Goal: Task Accomplishment & Management: Manage account settings

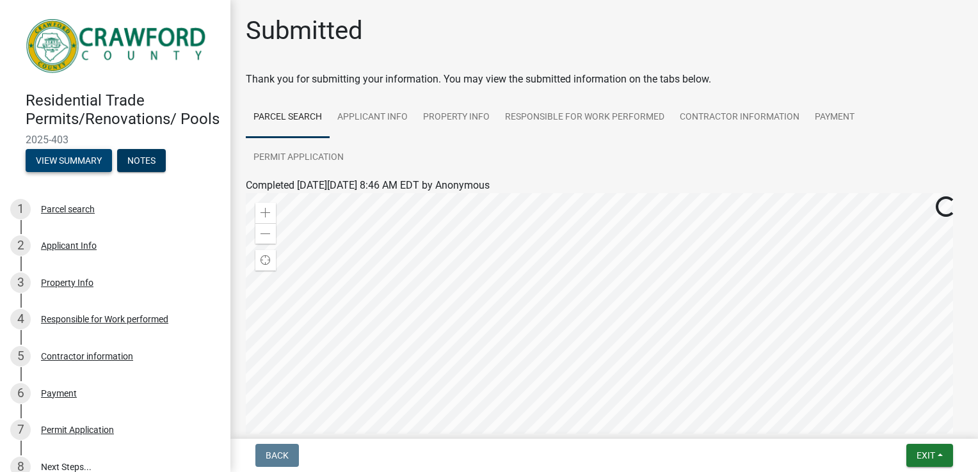
click at [84, 168] on button "View Summary" at bounding box center [69, 160] width 86 height 23
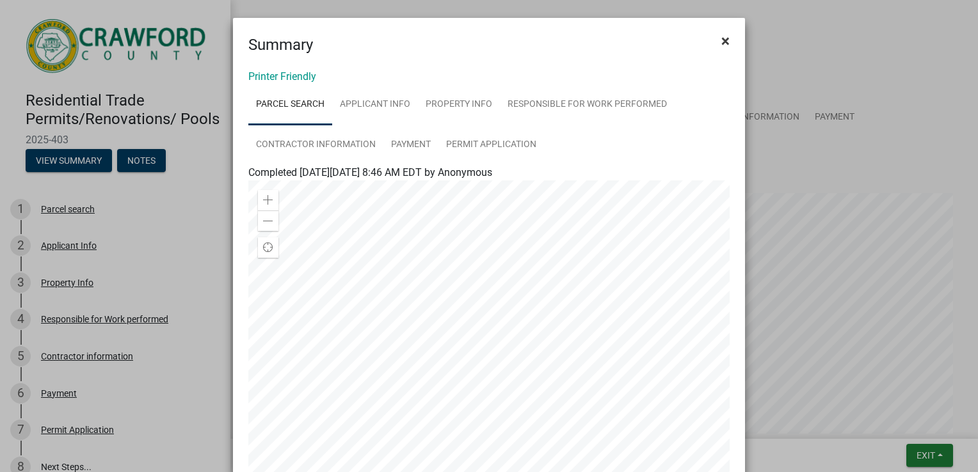
click at [721, 45] on span "×" at bounding box center [725, 41] width 8 height 18
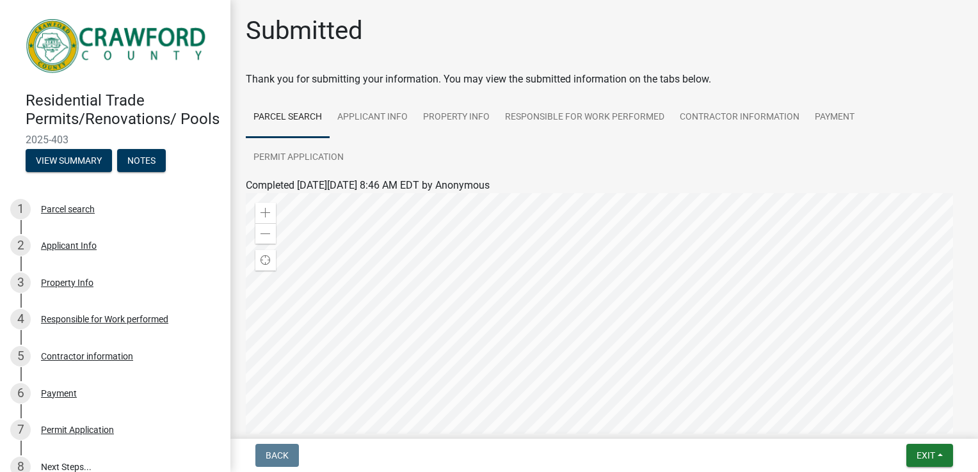
click at [163, 41] on img at bounding box center [118, 45] width 184 height 65
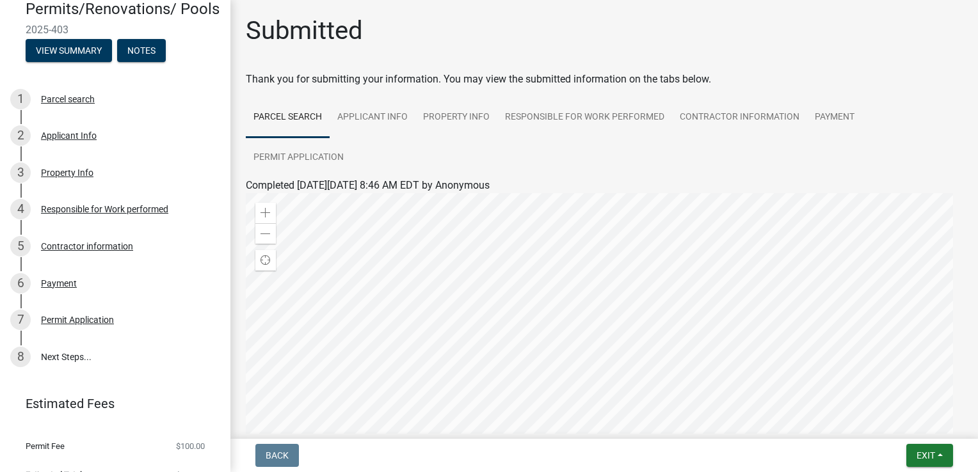
scroll to position [147, 0]
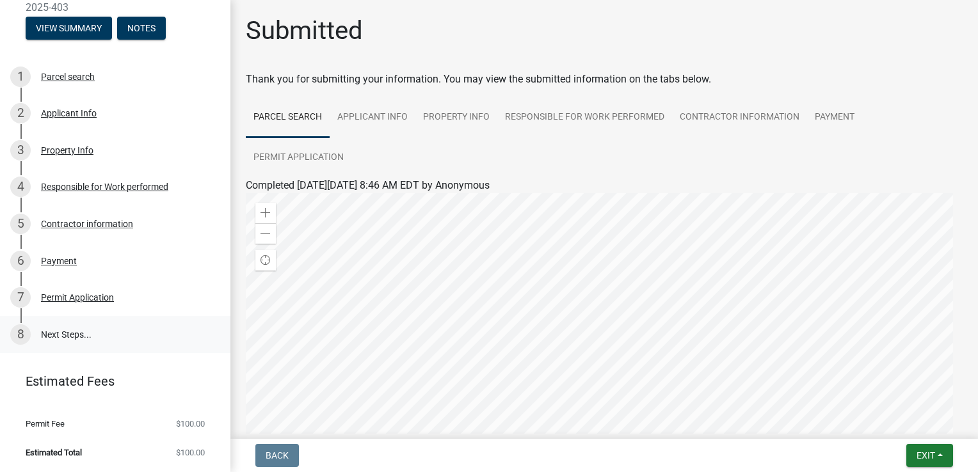
click at [74, 337] on link "8 Next Steps..." at bounding box center [115, 334] width 230 height 37
click at [930, 454] on span "Exit" at bounding box center [925, 456] width 19 height 10
click at [890, 394] on button "Save" at bounding box center [902, 391] width 102 height 31
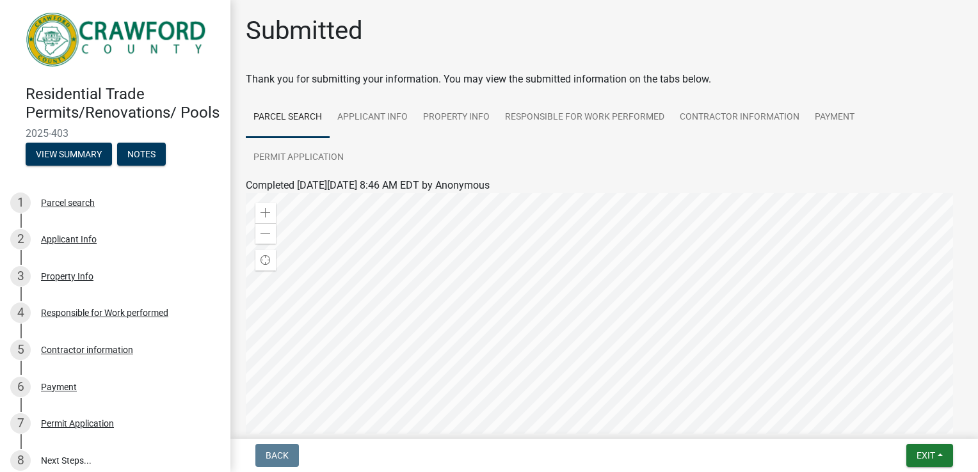
scroll to position [0, 0]
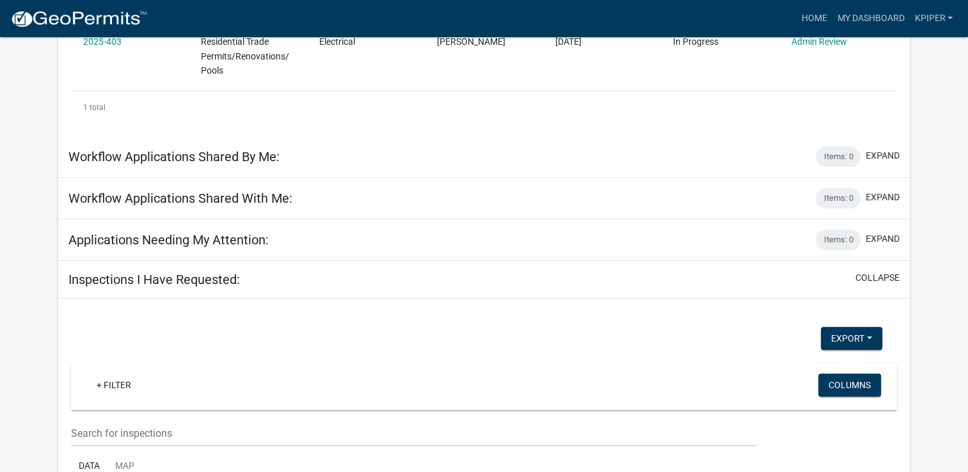
scroll to position [289, 0]
